Goal: Task Accomplishment & Management: Complete application form

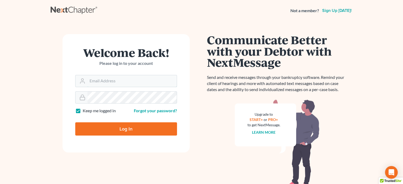
type input "dvolk@cmcurtislaw.com"
click at [130, 120] on div "Log In" at bounding box center [126, 126] width 102 height 17
click at [124, 127] on input "Log In" at bounding box center [126, 128] width 102 height 13
type input "Thinking..."
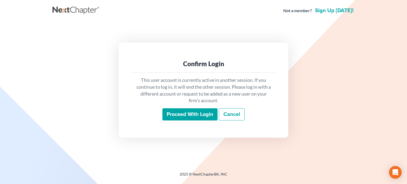
click at [209, 114] on input "Proceed with login" at bounding box center [189, 114] width 55 height 12
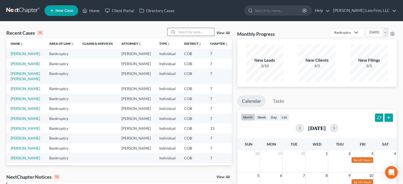
click at [176, 33] on div at bounding box center [190, 32] width 47 height 8
click at [182, 30] on input "search" at bounding box center [195, 32] width 37 height 8
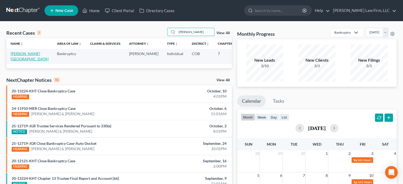
type input "[PERSON_NAME]"
click at [17, 58] on link "[PERSON_NAME][GEOGRAPHIC_DATA]" at bounding box center [30, 56] width 38 height 10
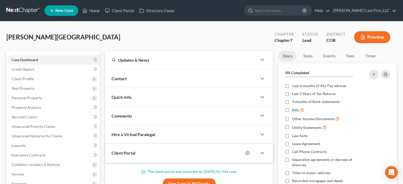
click at [180, 117] on div "Comments" at bounding box center [181, 116] width 152 height 18
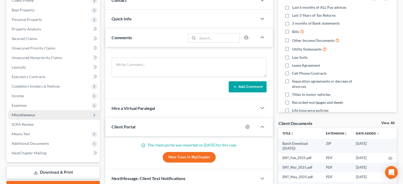
scroll to position [79, 0]
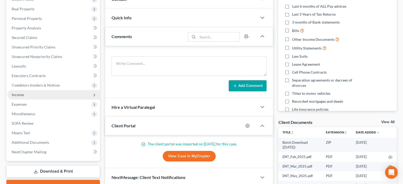
click at [32, 95] on span "Income" at bounding box center [53, 95] width 92 height 10
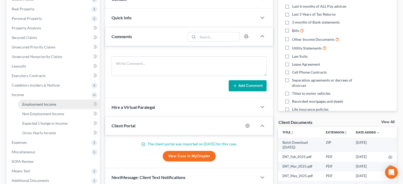
click at [59, 107] on link "Employment Income" at bounding box center [59, 105] width 82 height 10
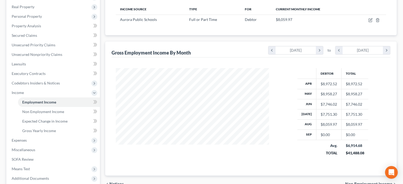
scroll to position [53, 0]
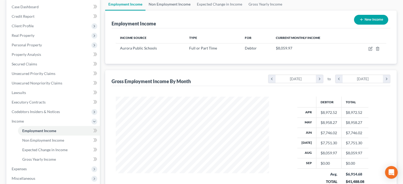
click at [168, 5] on link "Non Employment Income" at bounding box center [169, 4] width 48 height 13
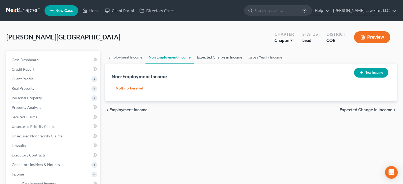
click at [221, 56] on link "Expected Change in Income" at bounding box center [219, 57] width 52 height 13
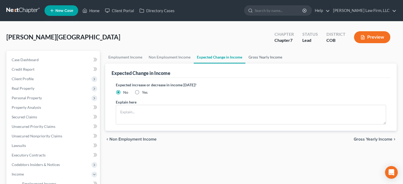
click at [261, 57] on link "Gross Yearly Income" at bounding box center [265, 57] width 40 height 13
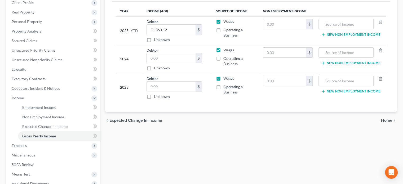
scroll to position [79, 0]
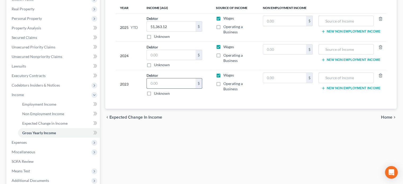
click at [166, 83] on input "text" at bounding box center [171, 83] width 49 height 10
type input "7"
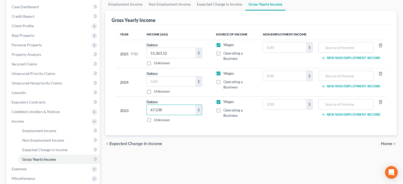
type input "67,538"
click at [176, 82] on input "text" at bounding box center [171, 81] width 49 height 10
type input "73,592"
click at [224, 161] on div "Employment Income Non Employment Income Expected Change in Income Gross Yearly …" at bounding box center [250, 127] width 296 height 258
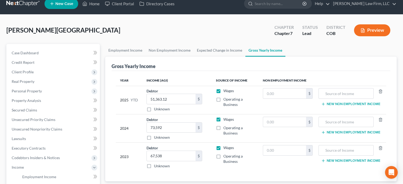
scroll to position [0, 0]
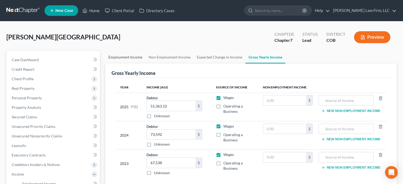
click at [126, 54] on link "Employment Income" at bounding box center [125, 57] width 40 height 13
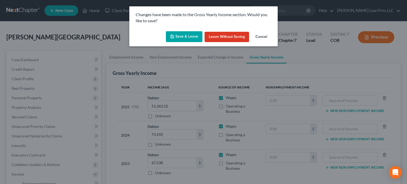
click at [187, 39] on button "Save & Leave" at bounding box center [184, 36] width 37 height 11
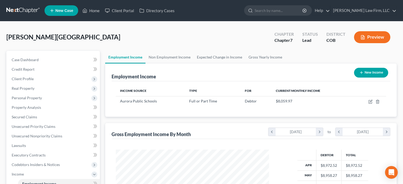
scroll to position [94, 163]
click at [32, 81] on span "Client Profile" at bounding box center [53, 79] width 92 height 10
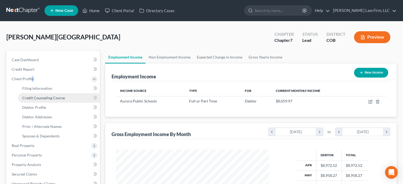
click at [41, 100] on span "Credit Counseling Course" at bounding box center [43, 98] width 43 height 4
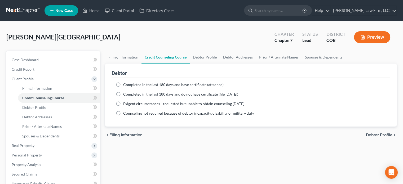
click at [162, 87] on ng-include "Completed in the last 180 days and have certificate (attached) Date Completed N…" at bounding box center [251, 99] width 270 height 34
click at [162, 85] on span "Completed in the last 180 days and have certificate (attached)" at bounding box center [173, 84] width 100 height 4
click at [129, 85] on input "Completed in the last 180 days and have certificate (attached)" at bounding box center [126, 83] width 3 height 3
radio input "true"
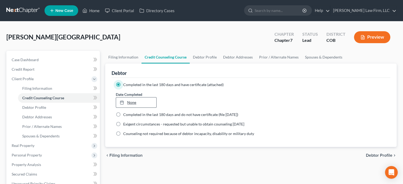
click at [136, 98] on link "None" at bounding box center [136, 102] width 40 height 10
type input "[DATE]"
click at [204, 58] on link "Debtor Profile" at bounding box center [204, 57] width 30 height 13
select select "3"
select select "2"
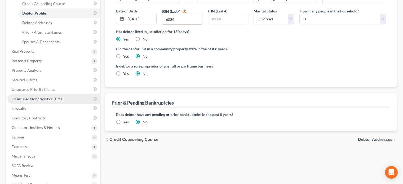
scroll to position [106, 0]
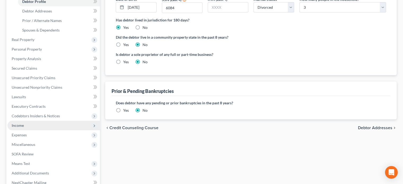
click at [34, 129] on span "Income" at bounding box center [53, 126] width 92 height 10
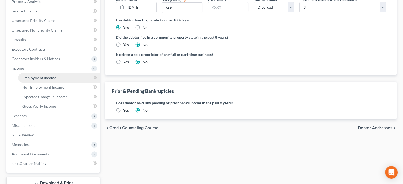
click at [56, 77] on link "Employment Income" at bounding box center [59, 78] width 82 height 10
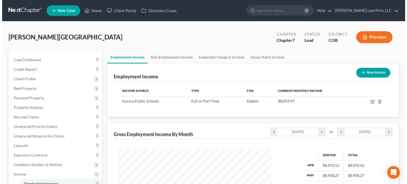
scroll to position [94, 163]
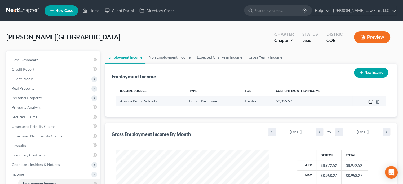
click at [370, 101] on icon "button" at bounding box center [370, 102] width 4 height 4
select select "0"
select select "5"
select select "0"
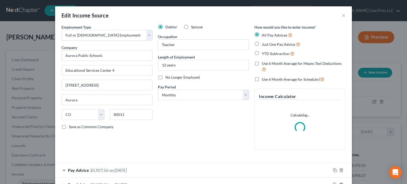
scroll to position [94, 0]
